Goal: Transaction & Acquisition: Purchase product/service

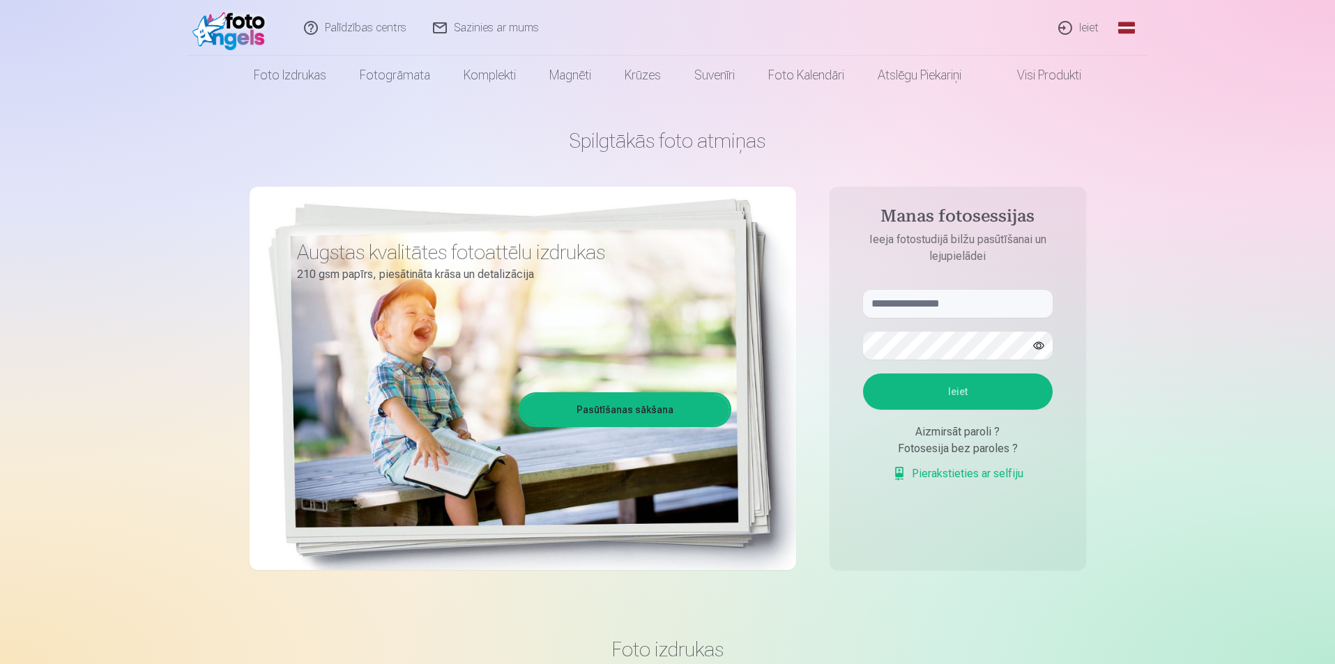
click at [1079, 27] on link "Ieiet" at bounding box center [1079, 28] width 67 height 56
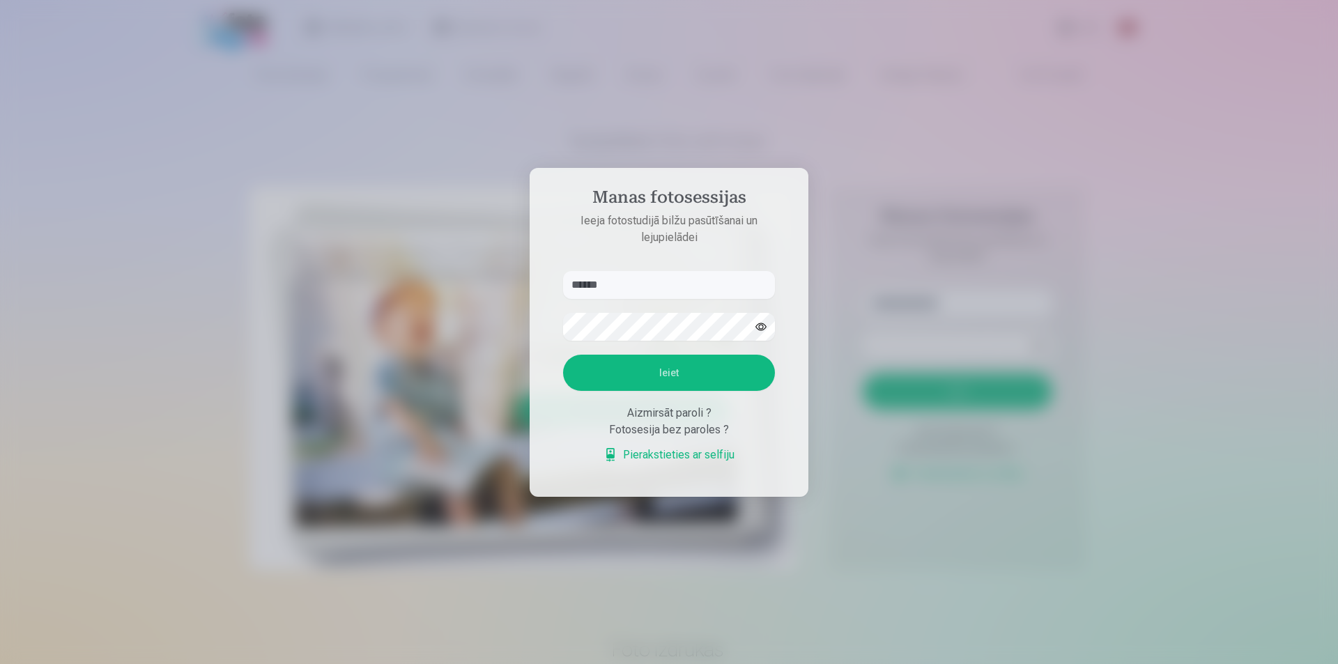
click at [597, 287] on input "******" at bounding box center [669, 285] width 212 height 28
drag, startPoint x: 609, startPoint y: 282, endPoint x: 627, endPoint y: 285, distance: 18.5
click at [627, 285] on input "******" at bounding box center [669, 285] width 212 height 28
type input "**********"
click at [716, 377] on button "Ieiet" at bounding box center [669, 373] width 212 height 36
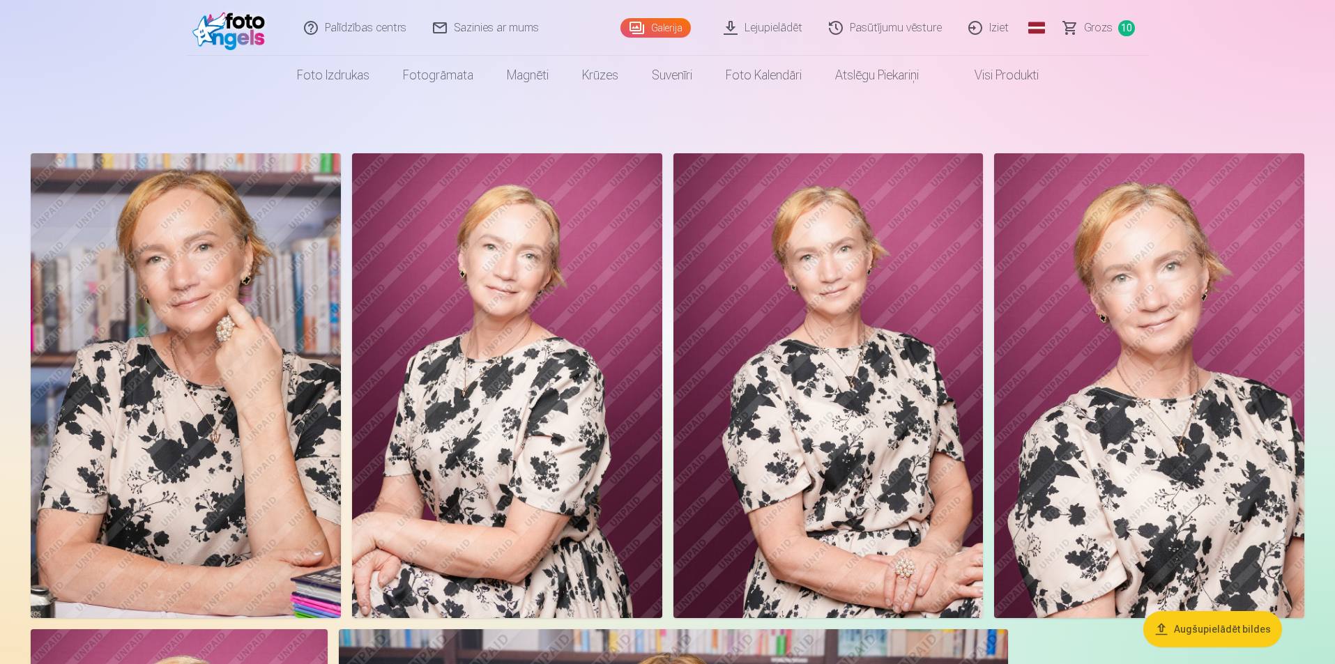
click at [1113, 31] on link "Grozs 10" at bounding box center [1099, 28] width 98 height 56
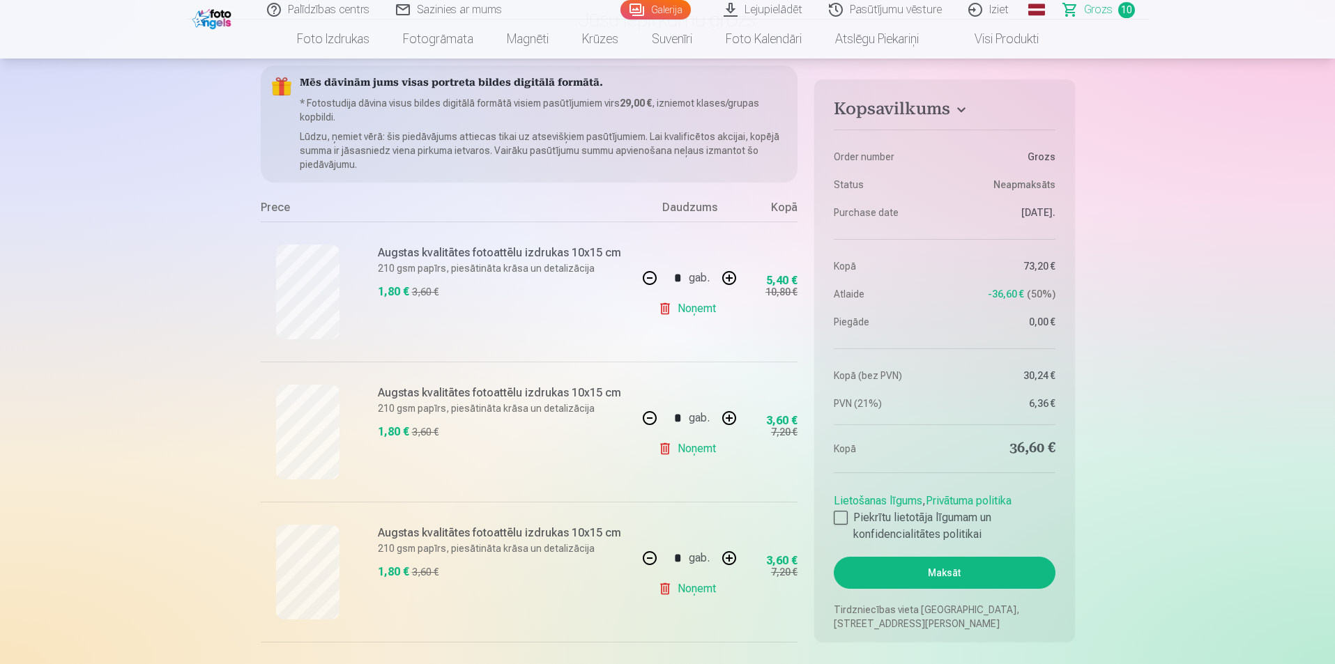
scroll to position [139, 0]
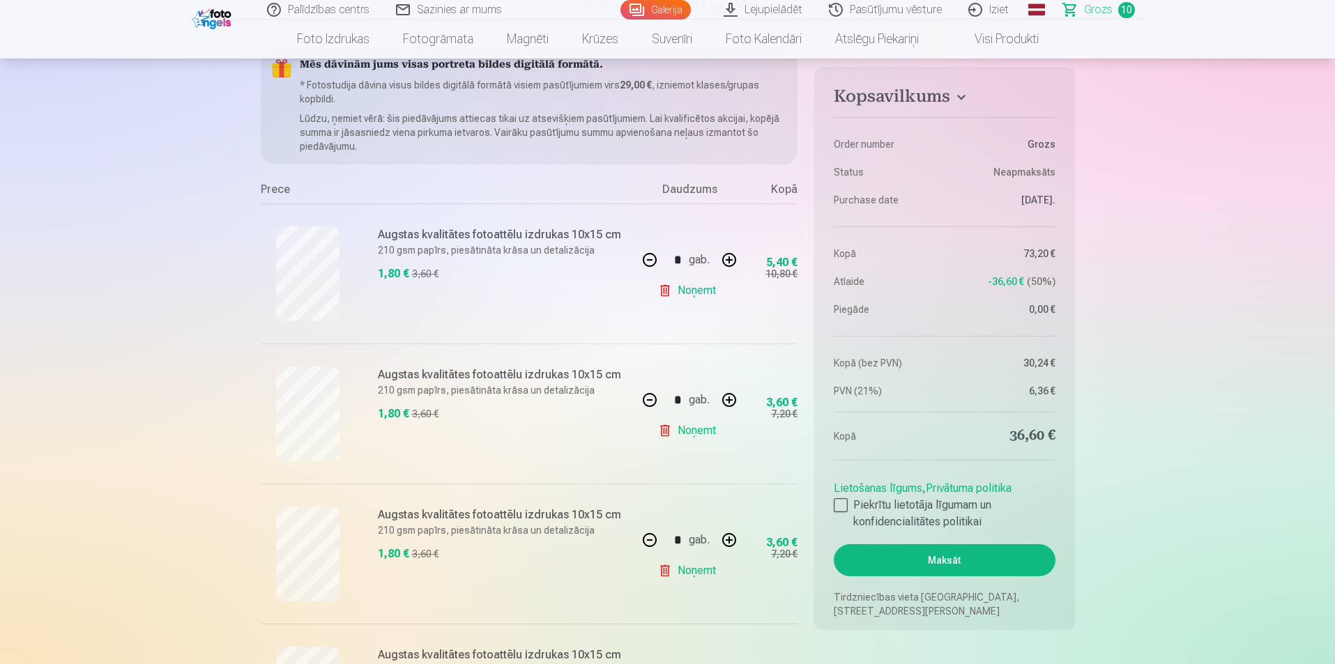
click at [650, 257] on button "button" at bounding box center [649, 259] width 33 height 33
click at [658, 260] on button "button" at bounding box center [649, 259] width 33 height 33
type input "*"
click at [651, 399] on button "button" at bounding box center [649, 399] width 33 height 33
type input "*"
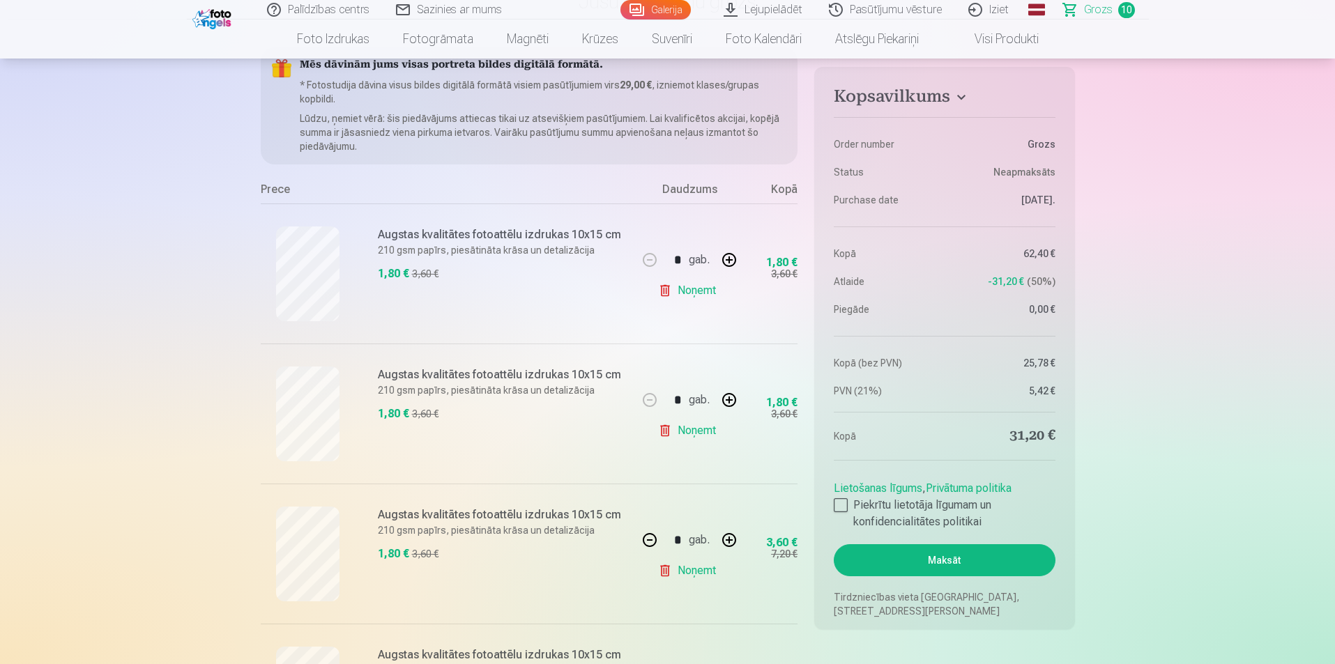
click at [651, 537] on button "button" at bounding box center [649, 540] width 33 height 33
type input "*"
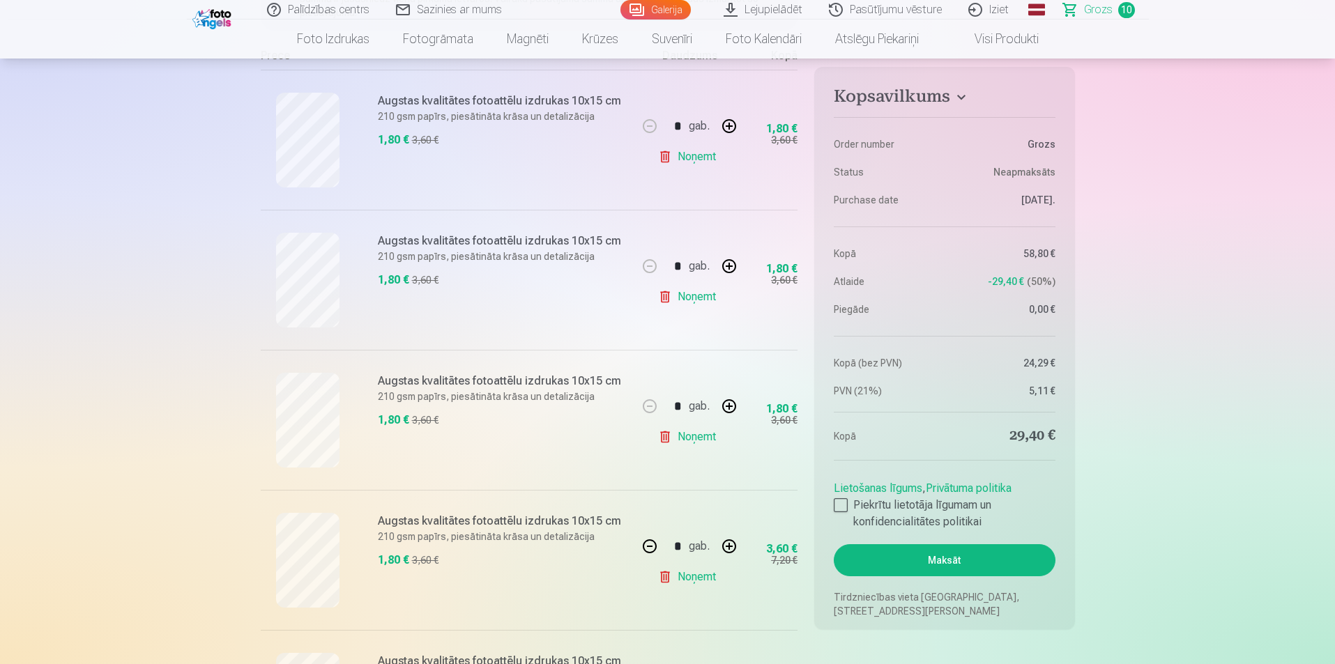
scroll to position [279, 0]
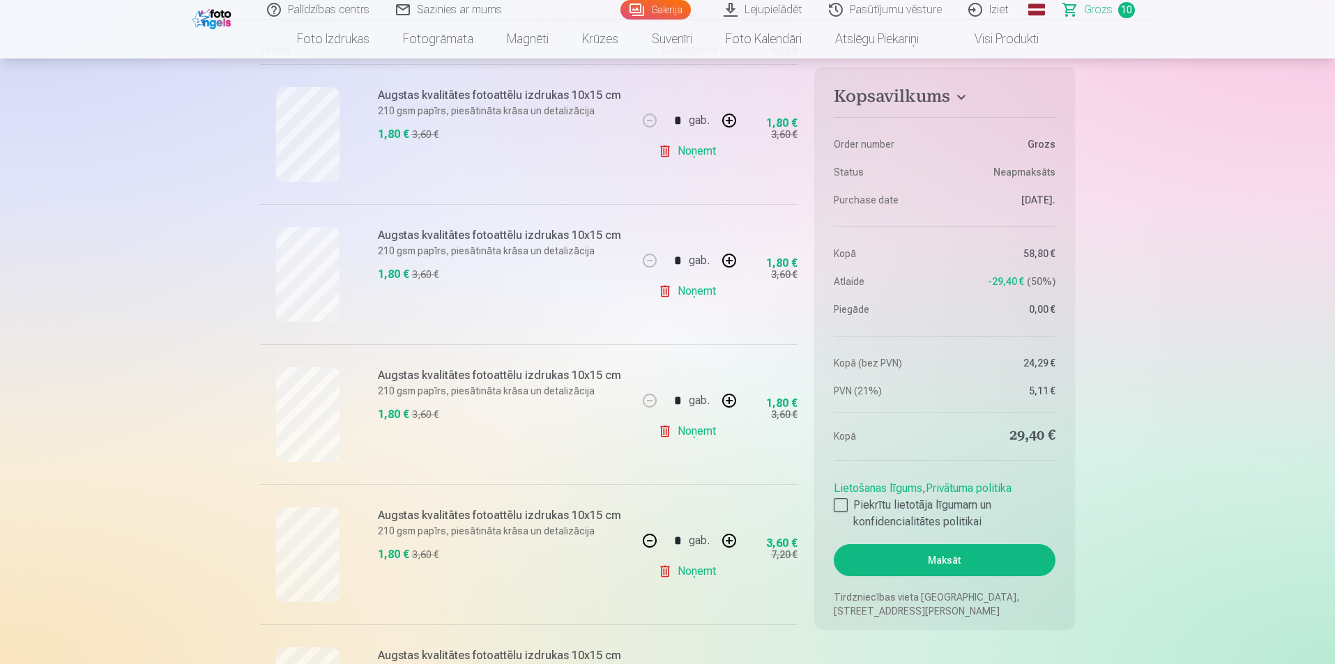
click at [649, 540] on button "button" at bounding box center [649, 540] width 33 height 33
type input "*"
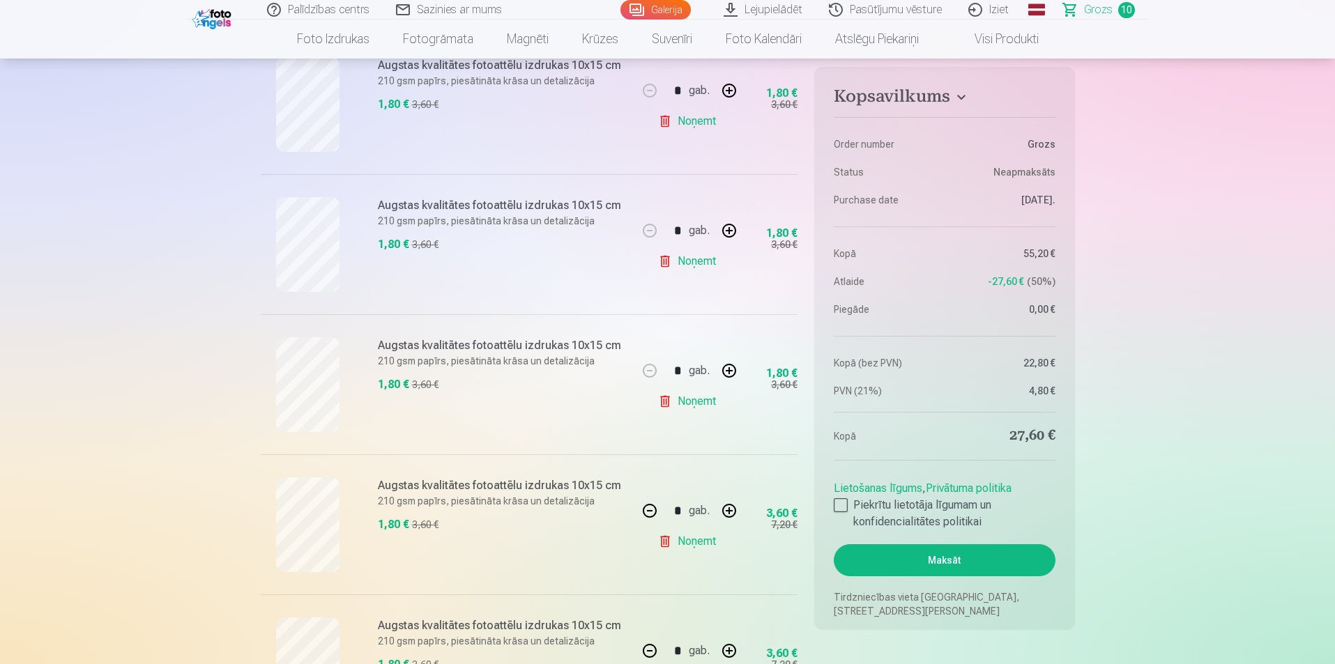
scroll to position [488, 0]
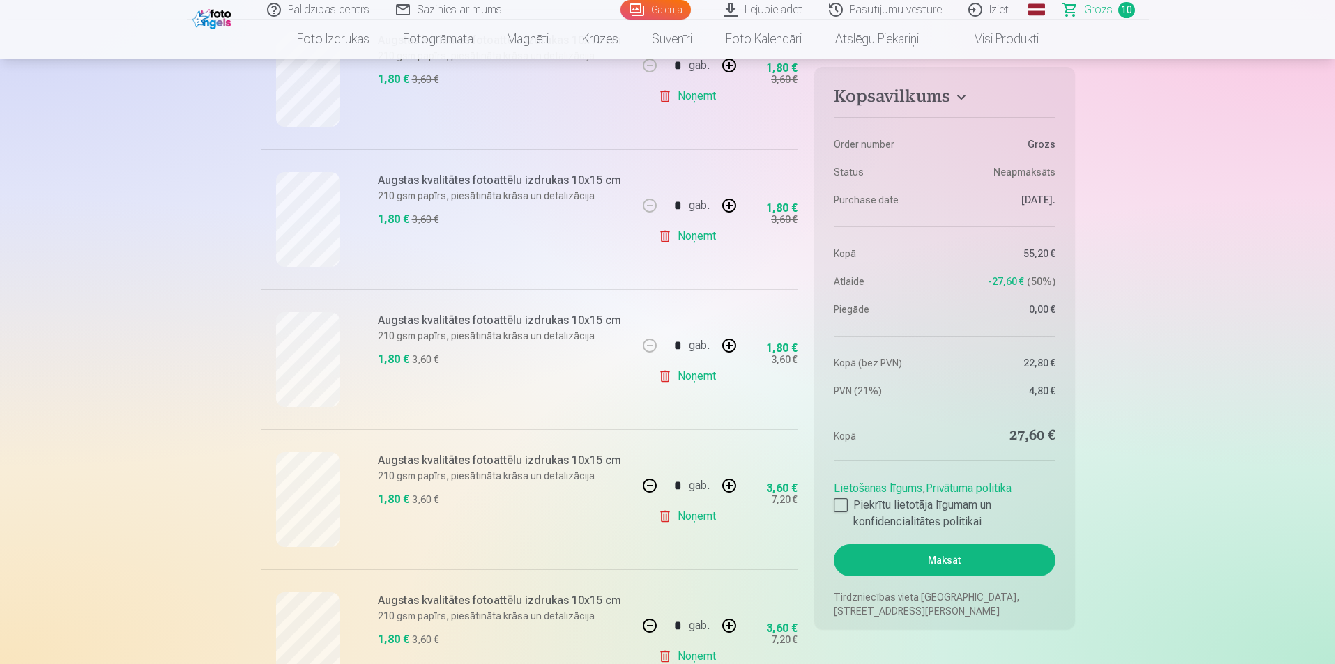
click at [651, 487] on button "button" at bounding box center [649, 485] width 33 height 33
type input "*"
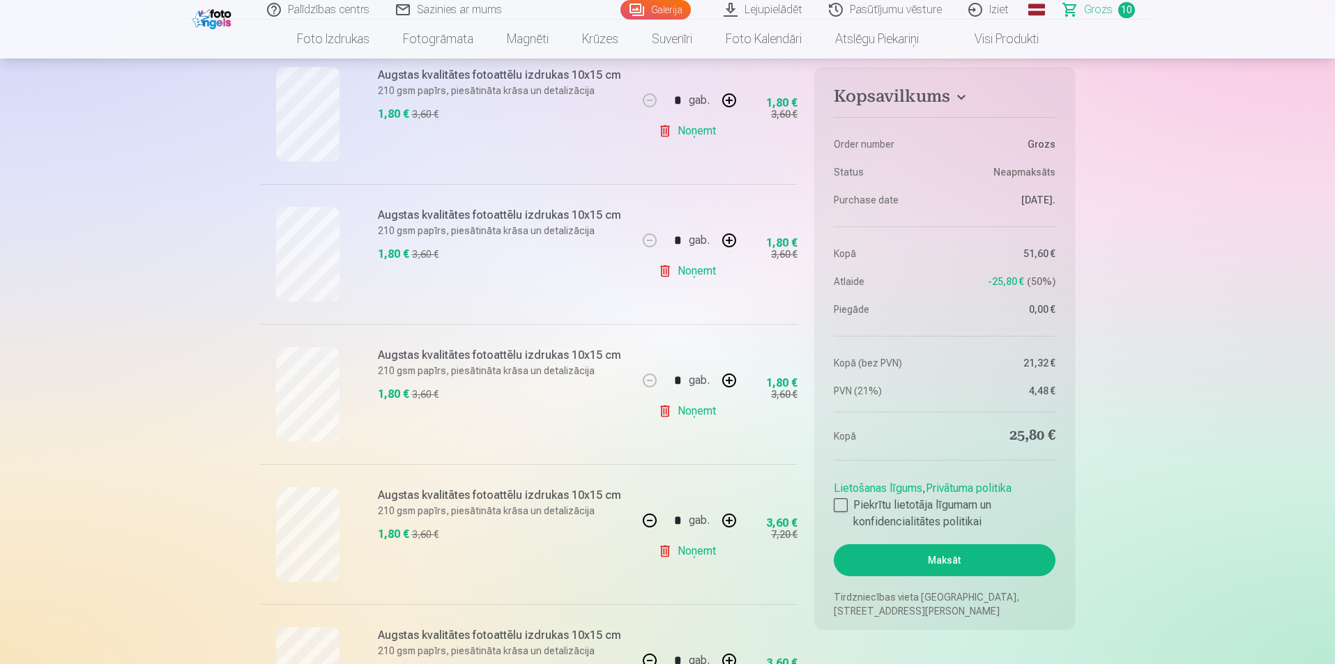
scroll to position [627, 0]
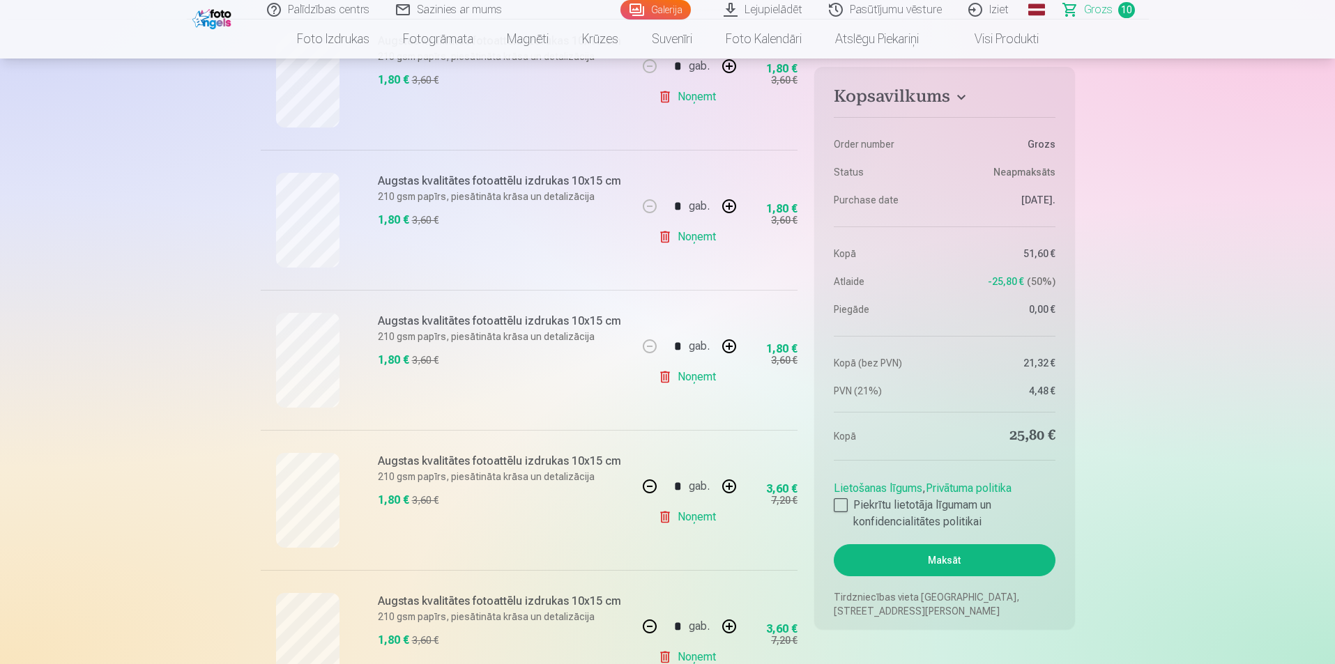
click at [645, 491] on button "button" at bounding box center [649, 486] width 33 height 33
type input "*"
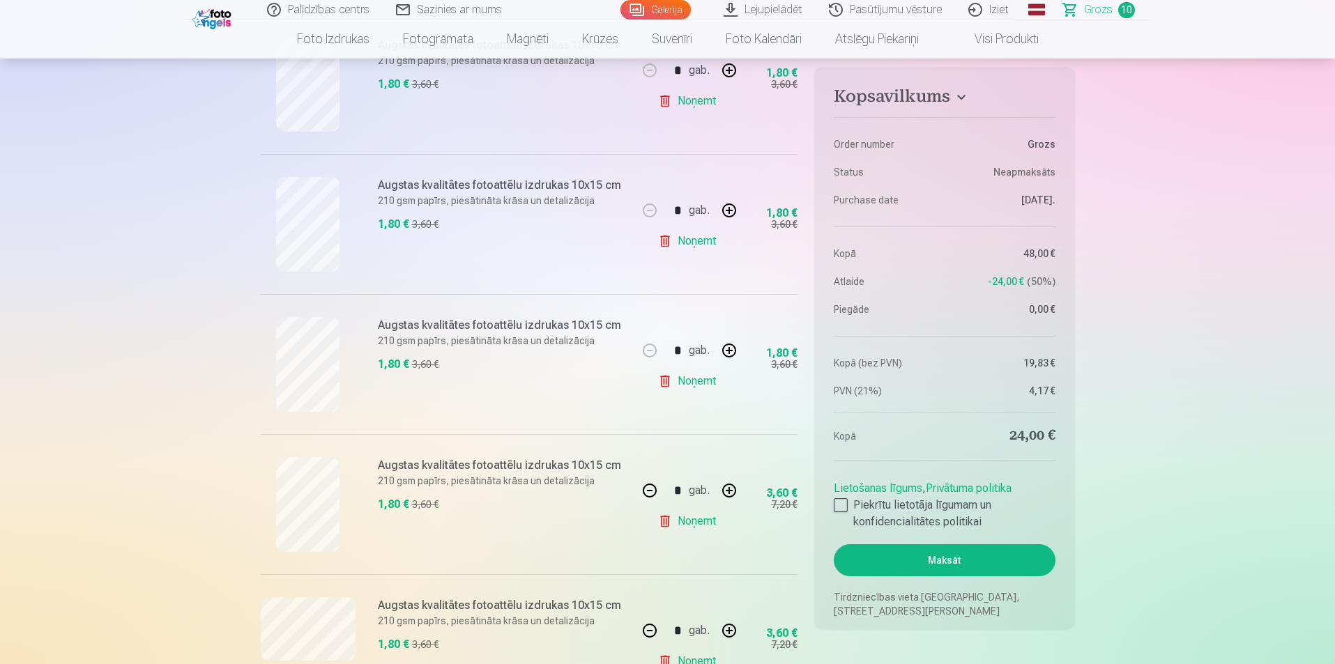
scroll to position [767, 0]
click at [647, 494] on button "button" at bounding box center [649, 487] width 33 height 33
type input "*"
click at [650, 491] on button "button" at bounding box center [649, 487] width 33 height 33
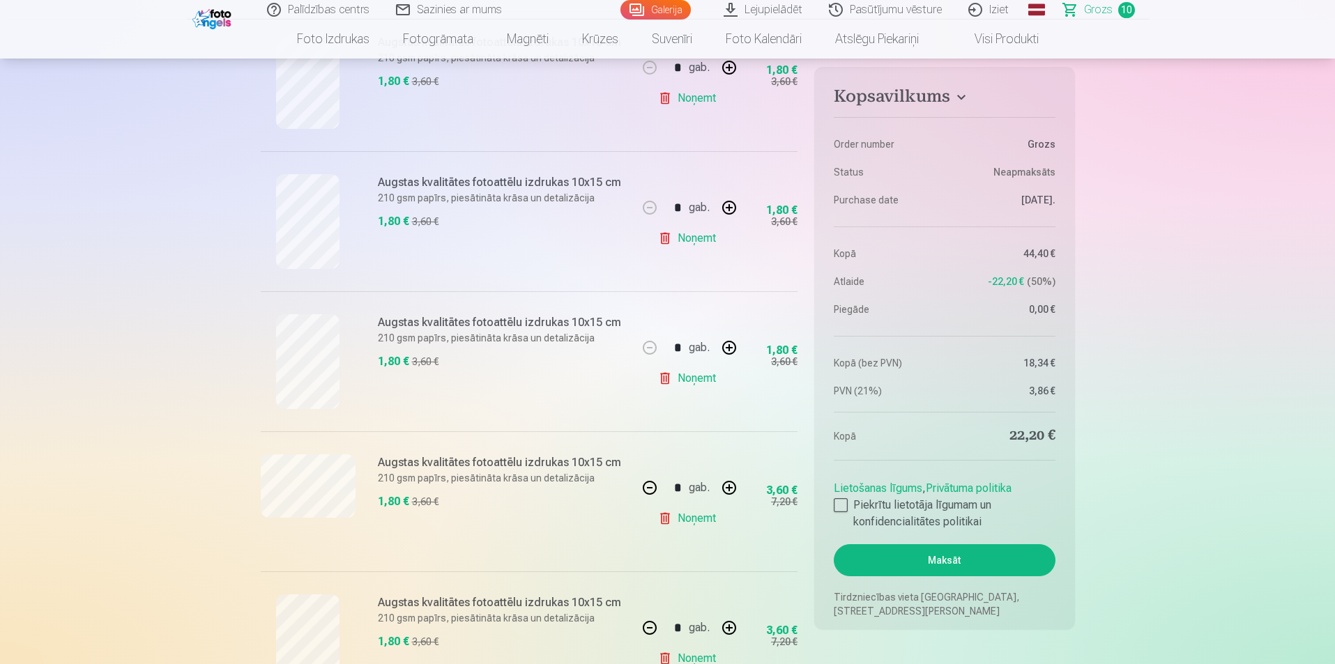
type input "*"
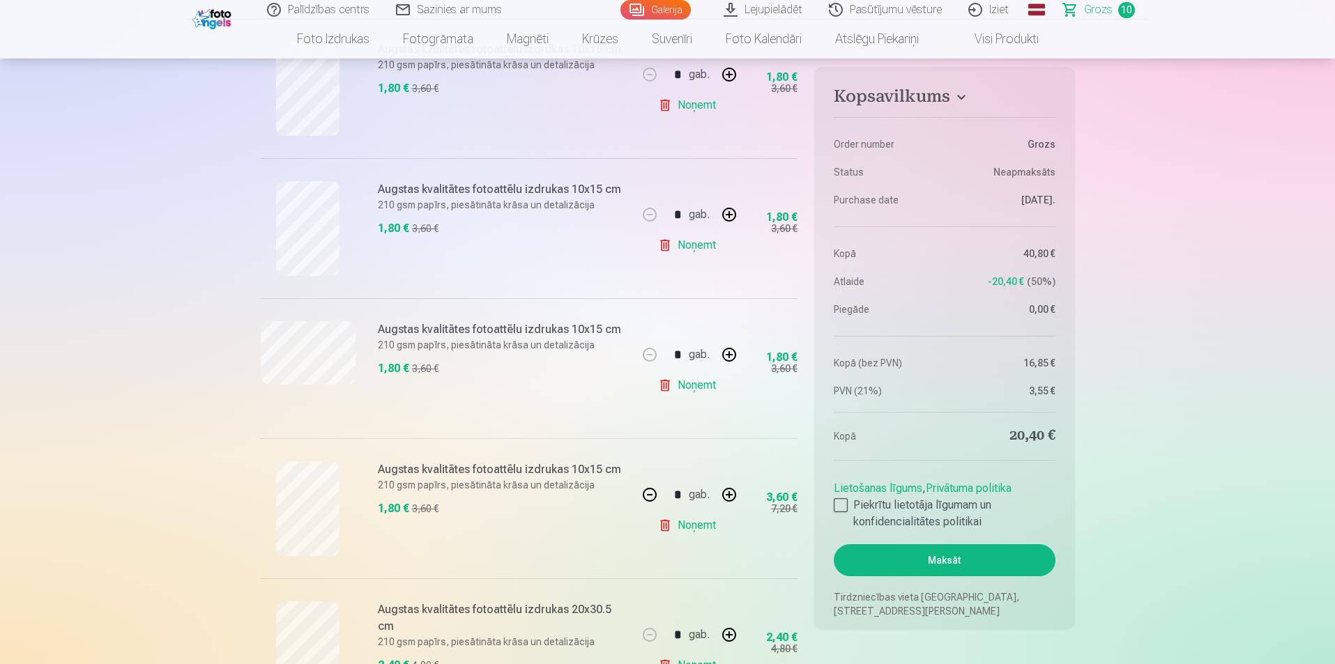
scroll to position [1046, 0]
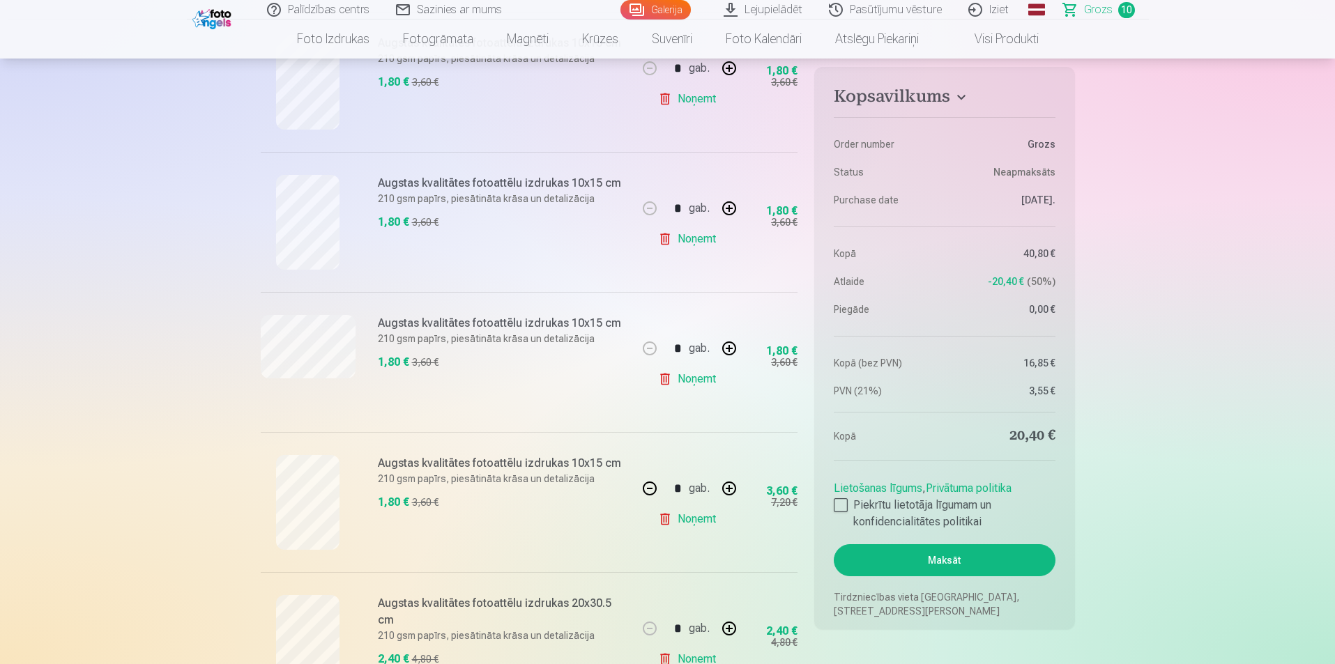
click at [650, 496] on button "button" at bounding box center [649, 488] width 33 height 33
type input "*"
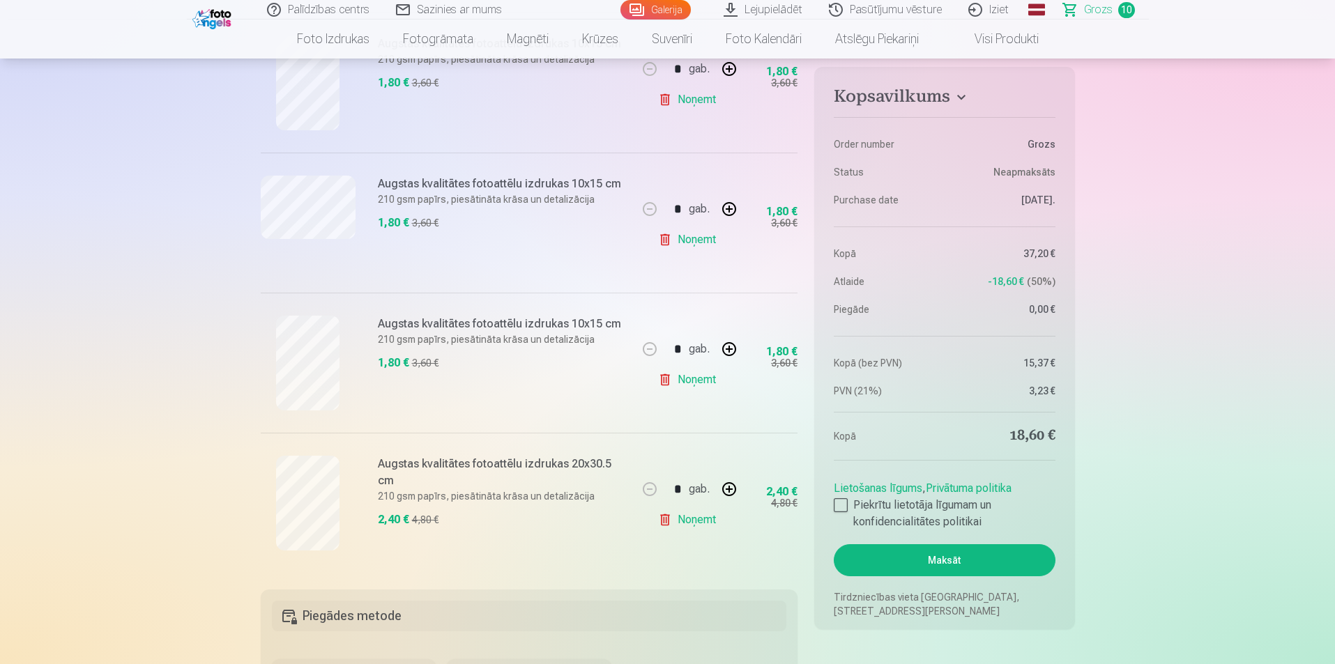
scroll to position [1394, 0]
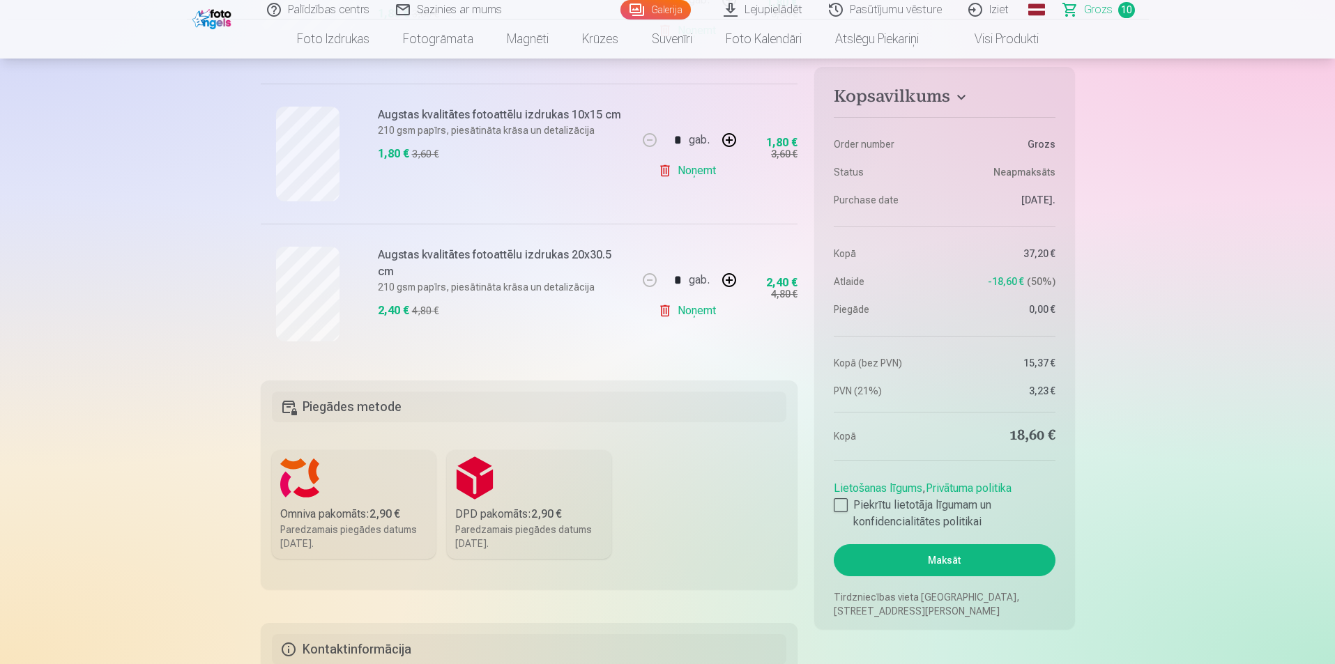
click at [700, 314] on link "Noņemt" at bounding box center [689, 311] width 63 height 28
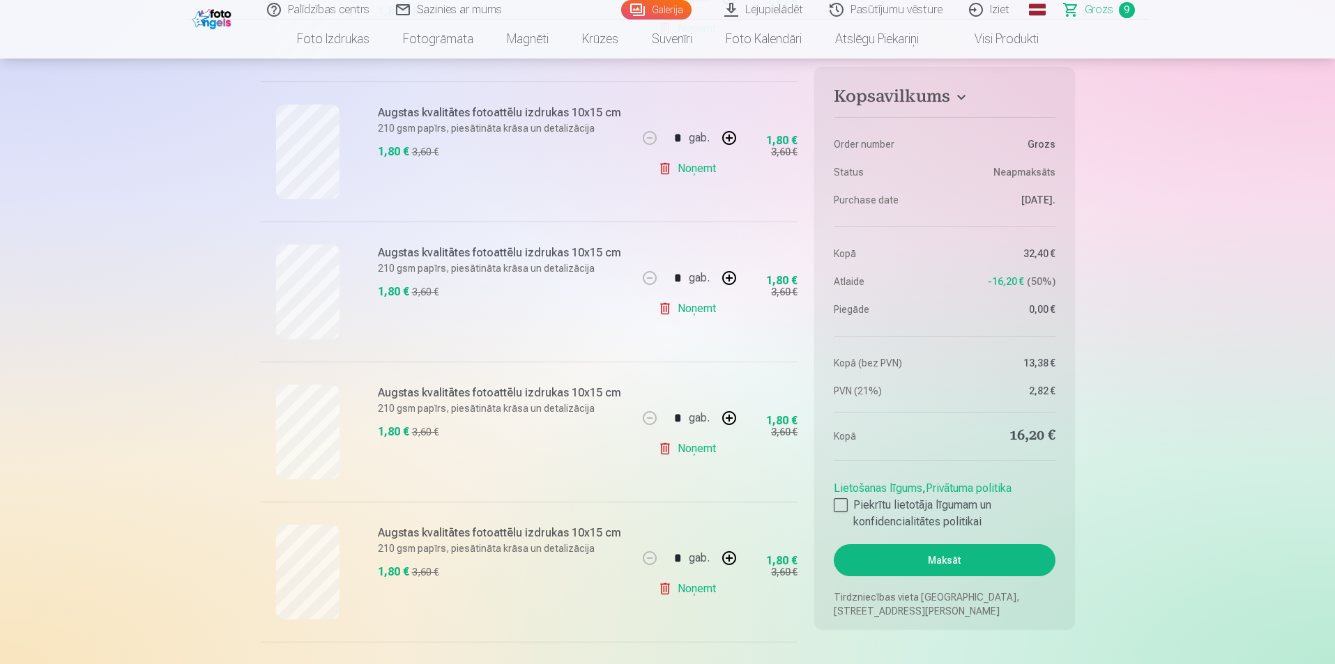
scroll to position [627, 0]
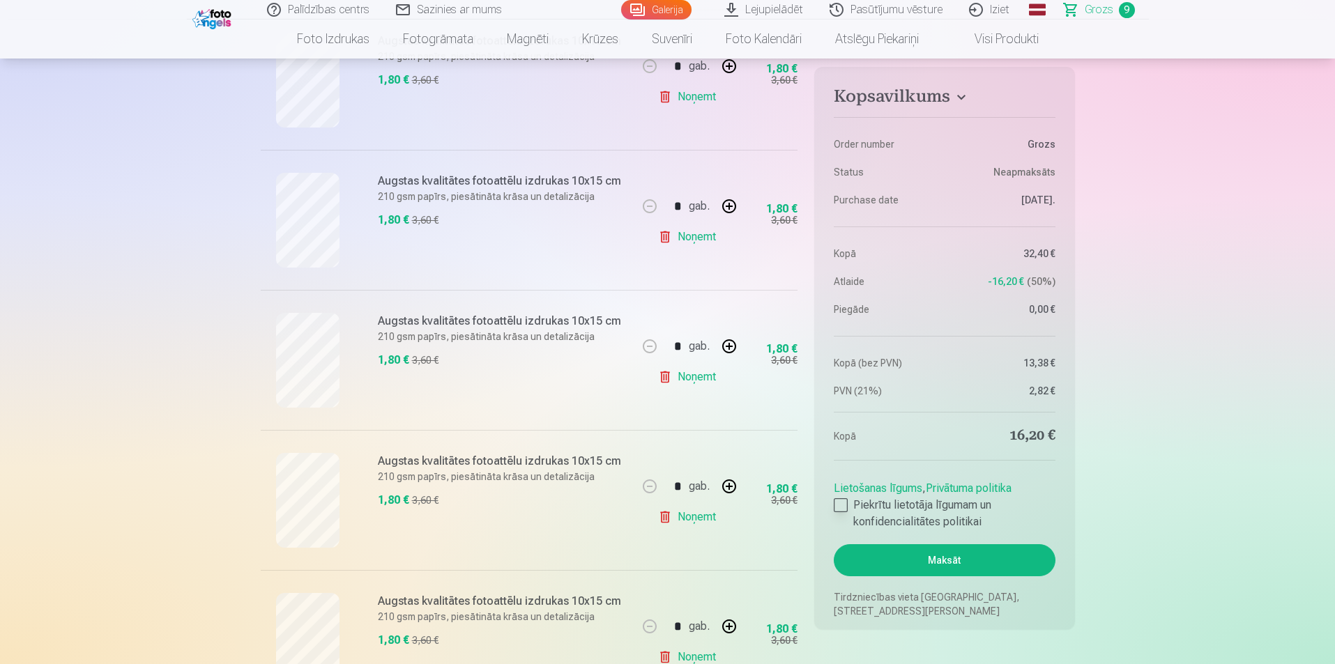
click at [844, 505] on div at bounding box center [841, 505] width 14 height 14
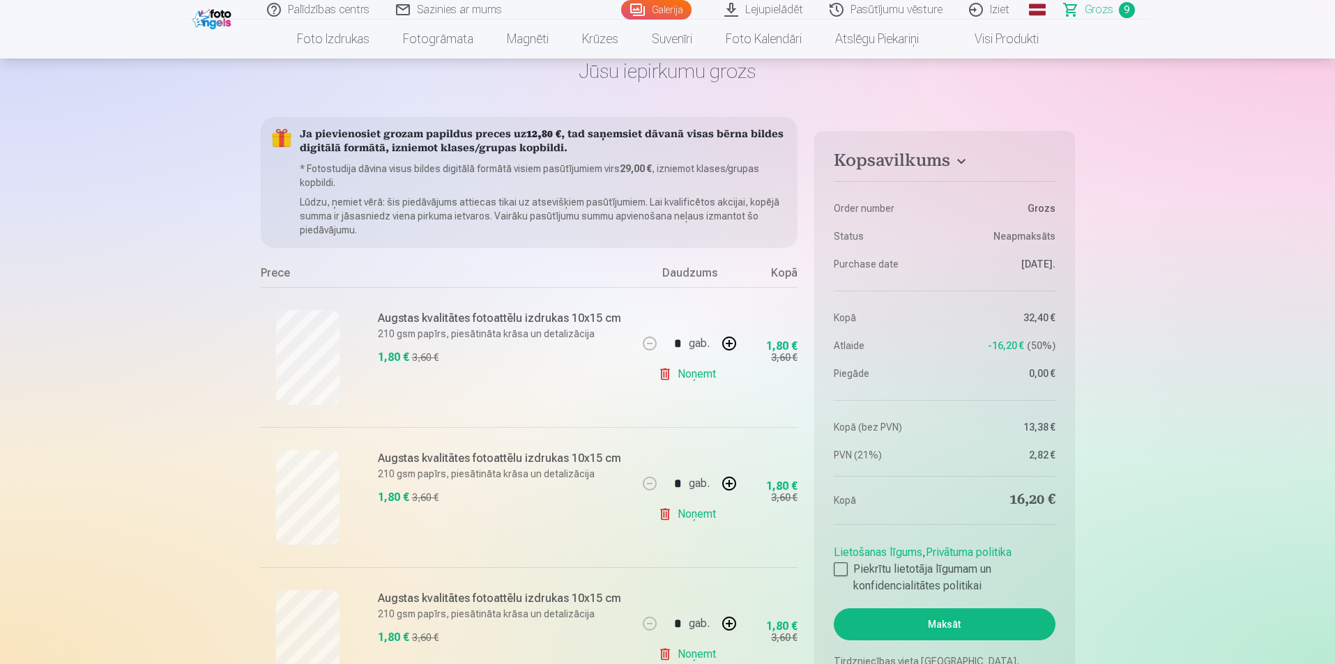
scroll to position [0, 0]
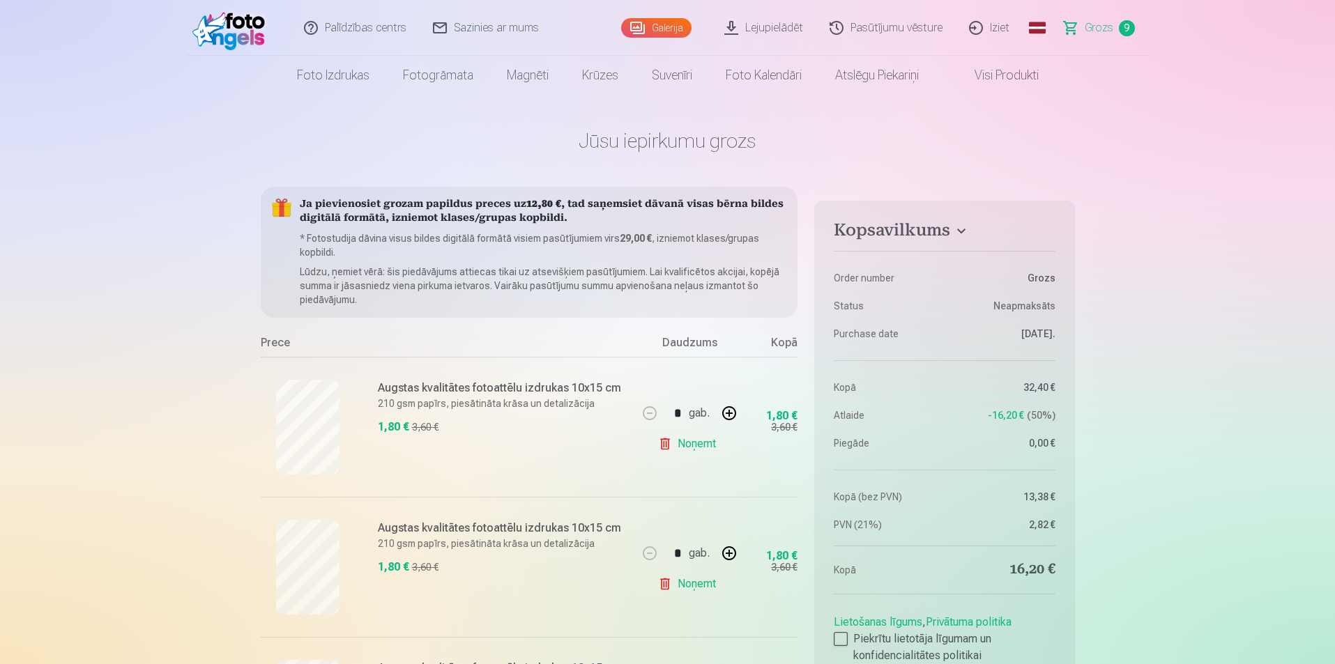
click at [988, 24] on link "Iziet" at bounding box center [989, 28] width 67 height 56
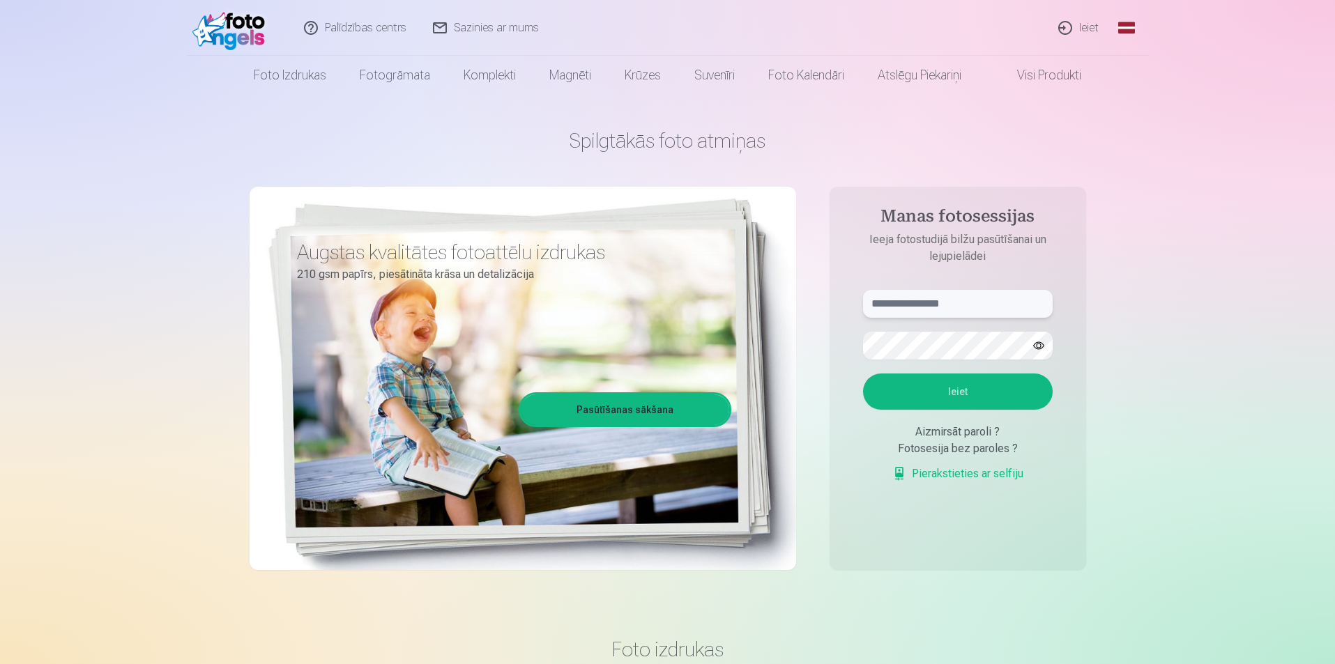
click at [876, 300] on input "text" at bounding box center [958, 304] width 190 height 28
type input "**********"
click at [957, 393] on button "Ieiet" at bounding box center [958, 392] width 190 height 36
click at [958, 360] on form "**********" at bounding box center [957, 393] width 217 height 206
click at [848, 335] on aside "**********" at bounding box center [958, 378] width 257 height 383
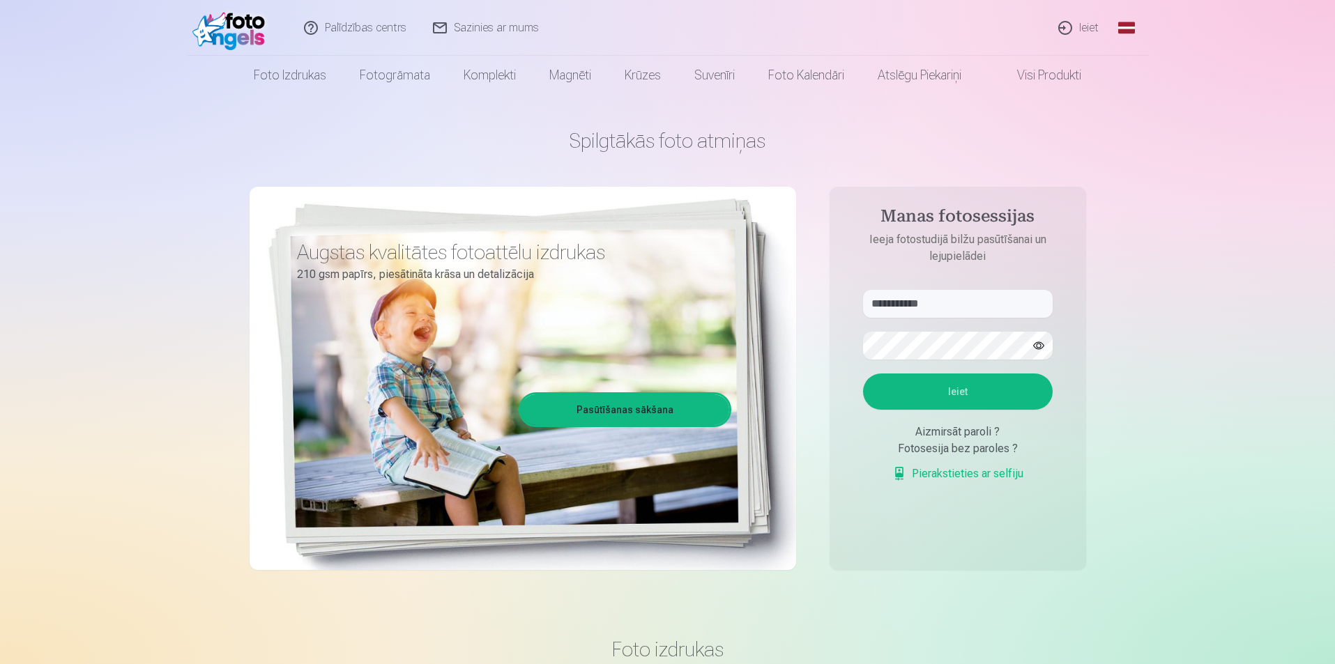
click at [975, 396] on button "Ieiet" at bounding box center [958, 392] width 190 height 36
